Goal: Communication & Community: Participate in discussion

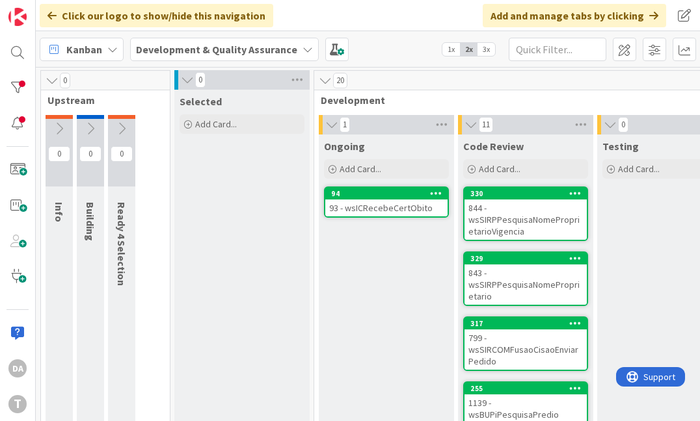
click at [397, 206] on div "93 - wsICRecebeCertObito" at bounding box center [386, 208] width 122 height 17
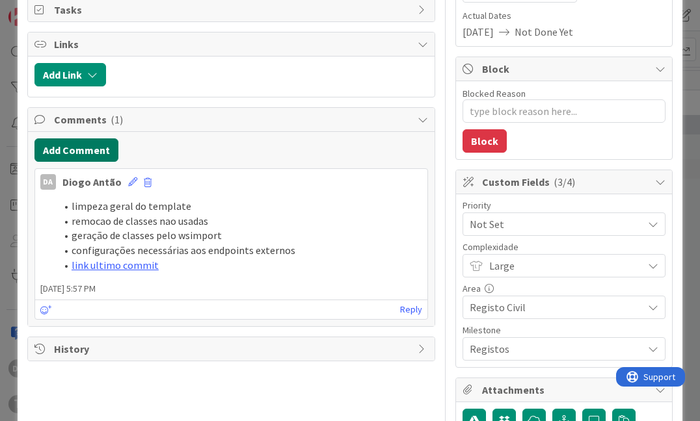
click at [66, 150] on button "Add Comment" at bounding box center [76, 149] width 84 height 23
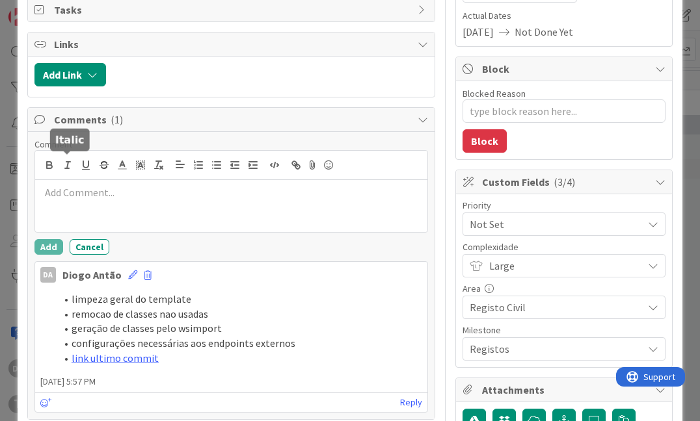
type textarea "x"
click at [93, 202] on div at bounding box center [231, 206] width 392 height 52
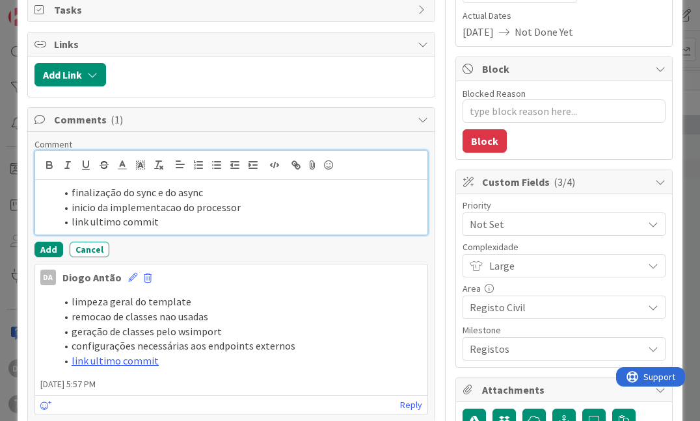
click at [321, 215] on li "link ultimo commit" at bounding box center [239, 222] width 366 height 15
drag, startPoint x: 70, startPoint y: 220, endPoint x: 203, endPoint y: 217, distance: 132.7
click at [203, 217] on li "link ultimo commit" at bounding box center [239, 222] width 366 height 15
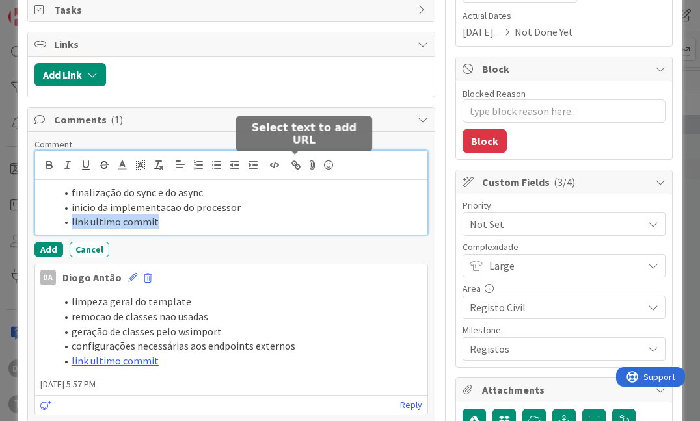
click at [293, 165] on icon "button" at bounding box center [296, 165] width 12 height 12
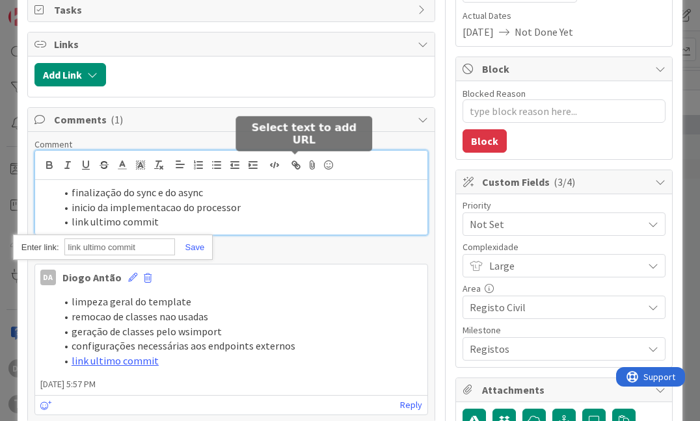
paste input "https://gitlab.apps.ktools.justica.local/naspp/esb/apps/reg/wsicrecebecertobito…"
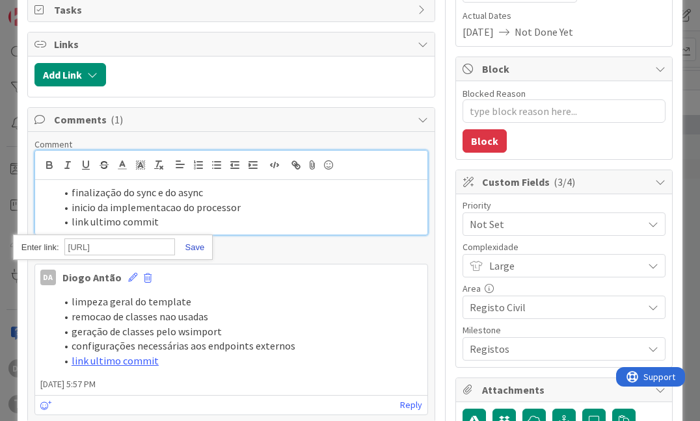
type input "https://gitlab.apps.ktools.justica.local/naspp/esb/apps/reg/wsicrecebecertobito…"
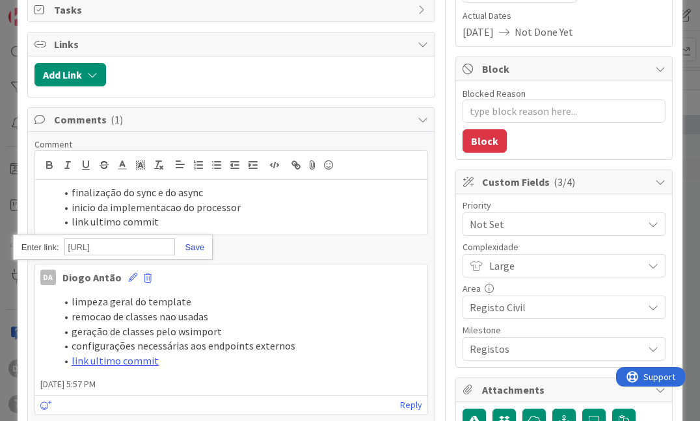
click at [195, 243] on link at bounding box center [190, 248] width 30 height 10
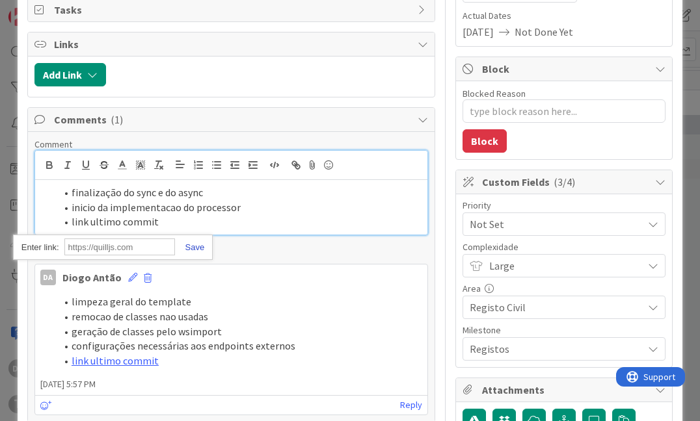
scroll to position [0, 0]
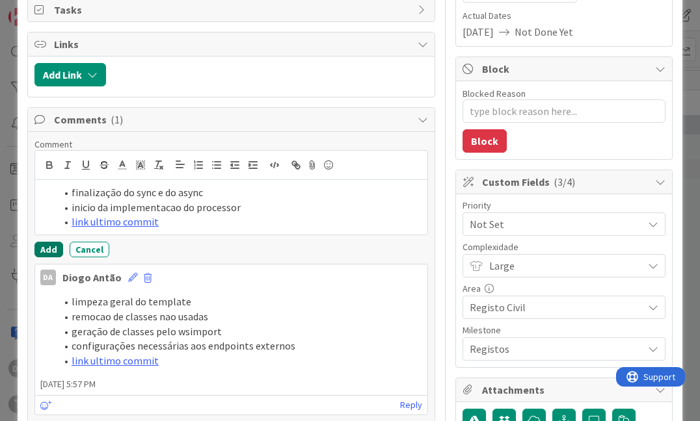
click at [46, 248] on button "Add" at bounding box center [48, 250] width 29 height 16
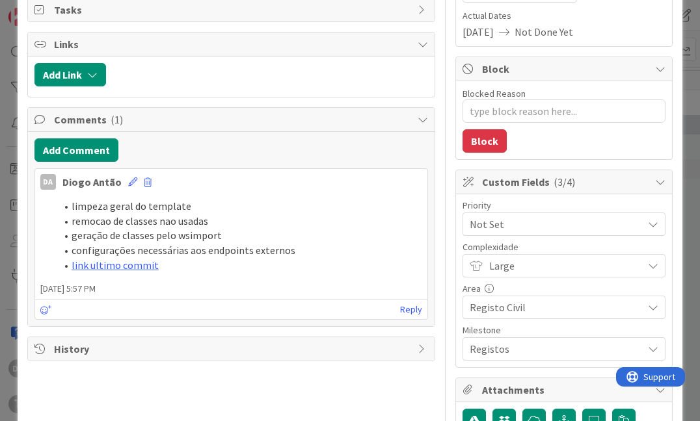
type textarea "x"
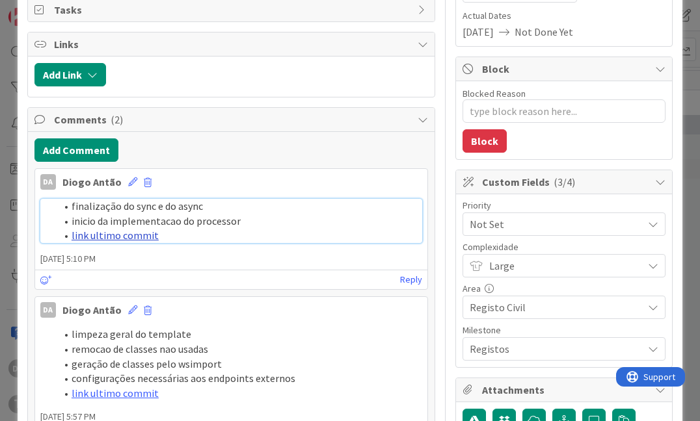
click at [125, 229] on link "link ultimo commit" at bounding box center [115, 235] width 87 height 13
